Goal: Transaction & Acquisition: Purchase product/service

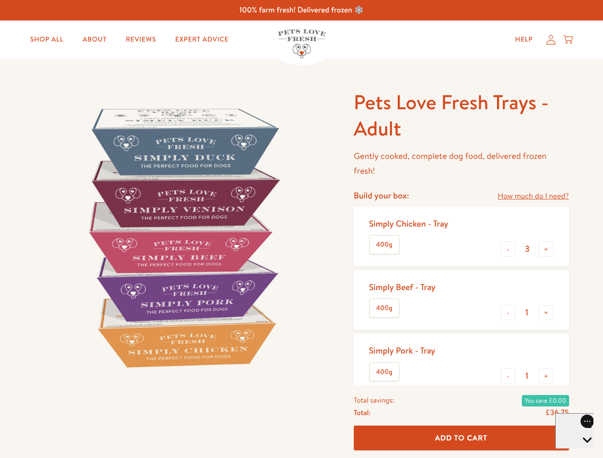
click at [301, 229] on img at bounding box center [182, 237] width 296 height 296
click at [533, 196] on link "How much do I need?" at bounding box center [532, 196] width 71 height 13
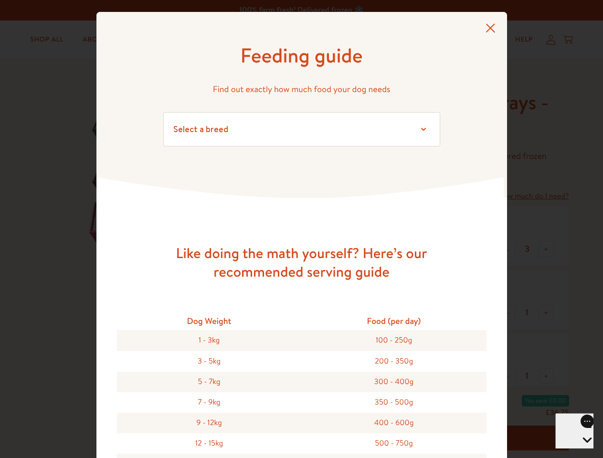
click at [508, 249] on div "Feeding guide Find out exactly how much food your dog needs Select a breed Affe…" at bounding box center [301, 229] width 603 height 458
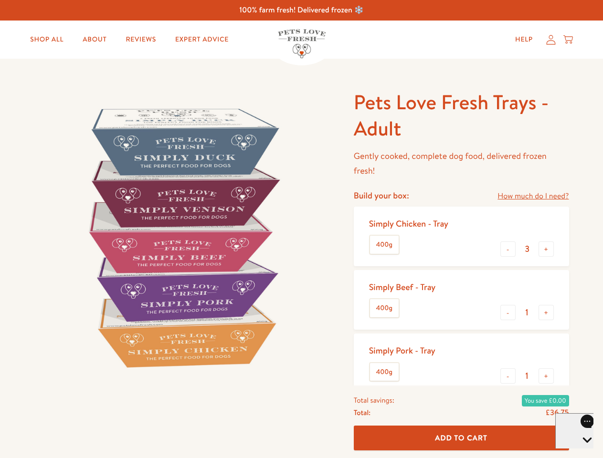
click at [546, 249] on button "+" at bounding box center [545, 248] width 15 height 15
type input "4"
click at [508, 313] on button "-" at bounding box center [507, 312] width 15 height 15
click at [546, 313] on button "+" at bounding box center [545, 312] width 15 height 15
type input "1"
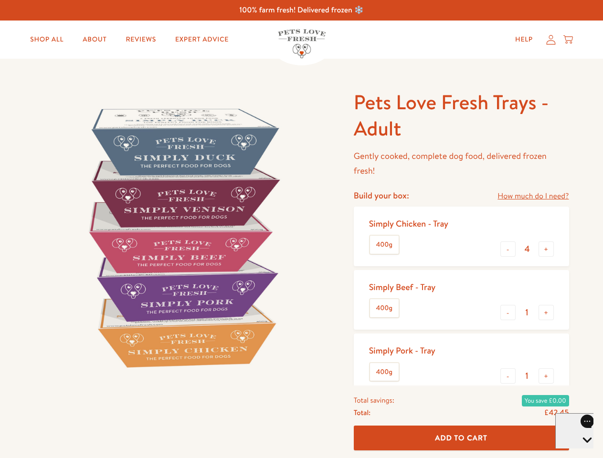
click at [508, 376] on button "-" at bounding box center [507, 375] width 15 height 15
click at [546, 376] on button "+" at bounding box center [545, 375] width 15 height 15
type input "1"
click at [461, 438] on span "Add To Cart" at bounding box center [461, 438] width 52 height 10
click at [582, 452] on icon "Open gorgias live chat" at bounding box center [586, 456] width 9 height 9
